Goal: Information Seeking & Learning: Learn about a topic

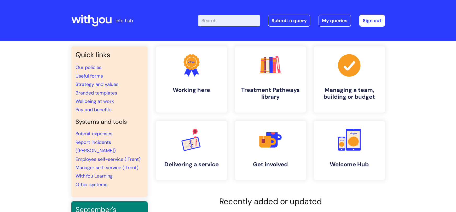
scroll to position [23, 0]
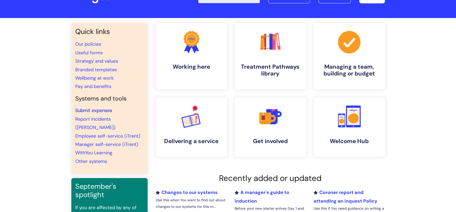
click at [98, 111] on link "Submit expenses" at bounding box center [94, 111] width 37 height 6
click at [105, 150] on link "WithYou Learning" at bounding box center [94, 153] width 37 height 6
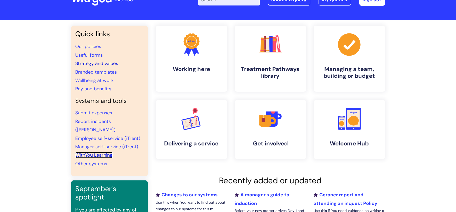
scroll to position [0, 0]
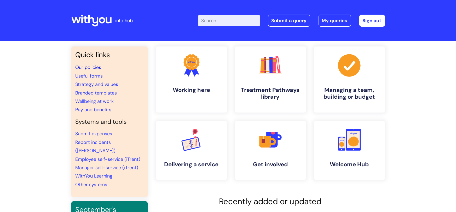
click at [86, 67] on link "Our policies" at bounding box center [89, 67] width 26 height 6
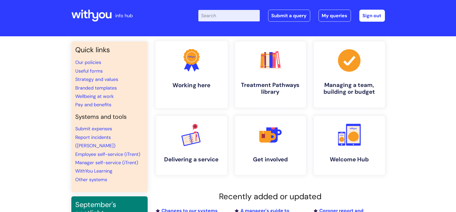
scroll to position [8, 0]
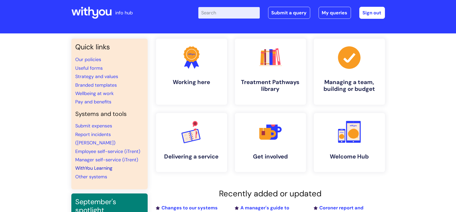
click at [89, 165] on link "WithYou Learning" at bounding box center [94, 168] width 37 height 6
click at [99, 165] on link "WithYou Learning" at bounding box center [94, 168] width 37 height 6
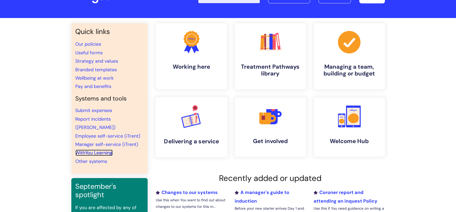
scroll to position [22, 0]
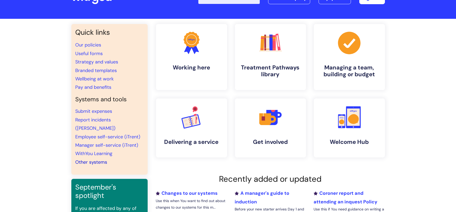
click at [97, 159] on link "Other systems" at bounding box center [92, 162] width 32 height 6
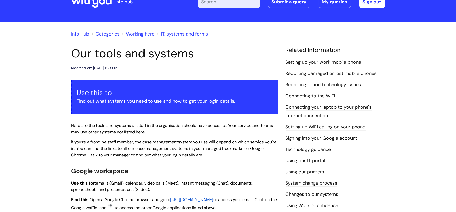
scroll to position [16, 0]
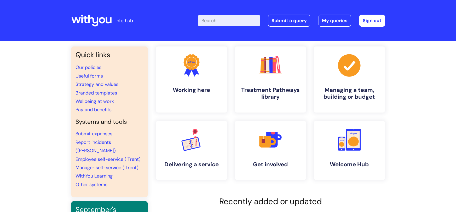
scroll to position [22, 0]
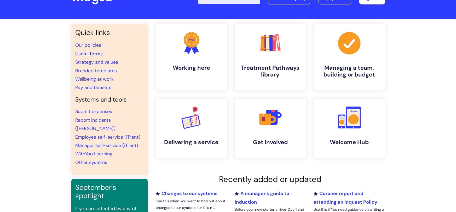
click at [96, 55] on link "Useful forms" at bounding box center [89, 54] width 27 height 6
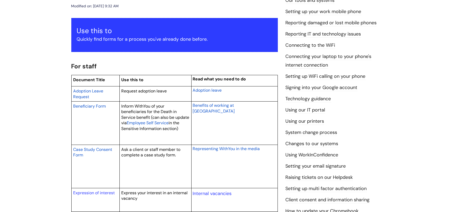
scroll to position [48, 0]
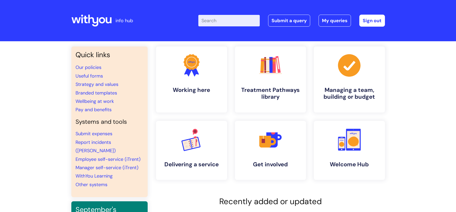
scroll to position [22, 0]
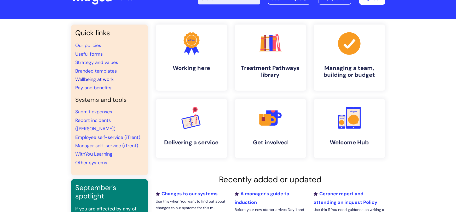
click at [103, 80] on link "Wellbeing at work" at bounding box center [95, 79] width 38 height 6
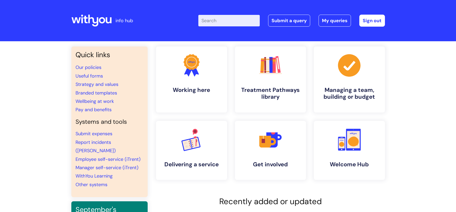
scroll to position [22, 0]
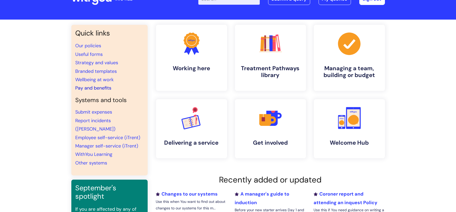
click at [96, 89] on link "Pay and benefits" at bounding box center [94, 88] width 36 height 6
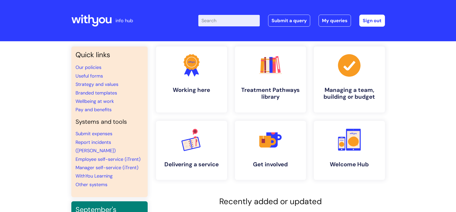
scroll to position [21, 0]
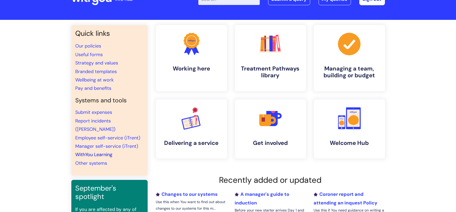
click at [98, 152] on link "WithYou Learning" at bounding box center [94, 155] width 37 height 6
click at [105, 152] on link "WithYou Learning" at bounding box center [94, 155] width 37 height 6
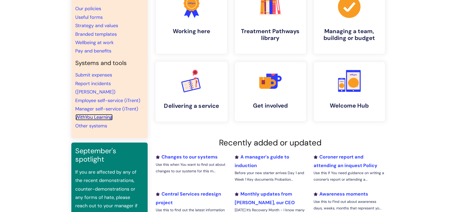
scroll to position [63, 0]
